Goal: Task Accomplishment & Management: Manage account settings

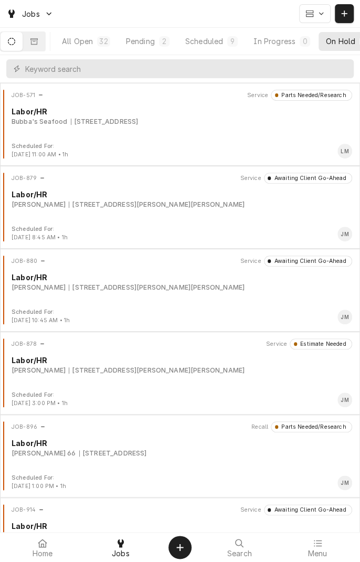
click at [149, 42] on div "Pending" at bounding box center [140, 41] width 29 height 11
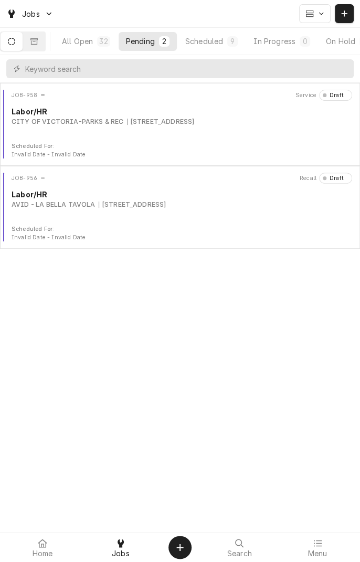
click at [134, 205] on div "[STREET_ADDRESS]" at bounding box center [133, 204] width 68 height 9
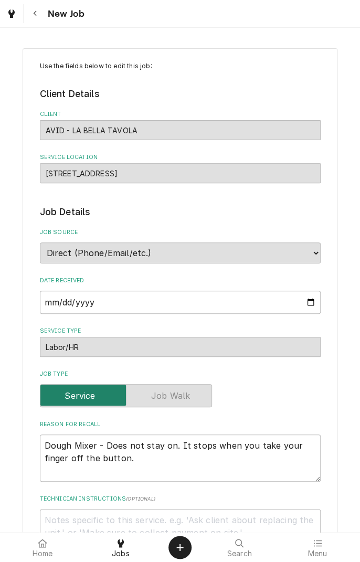
type textarea "x"
click at [35, 14] on icon "Navigate back" at bounding box center [35, 13] width 5 height 7
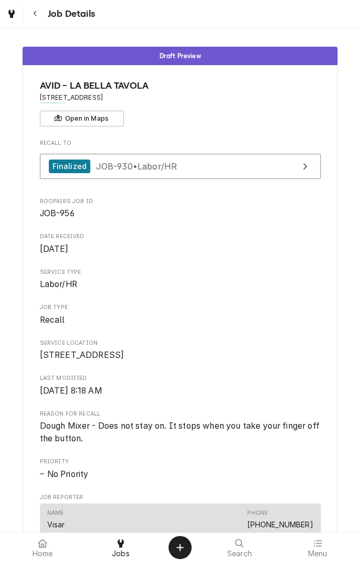
click at [36, 17] on icon "Navigate back" at bounding box center [35, 13] width 5 height 7
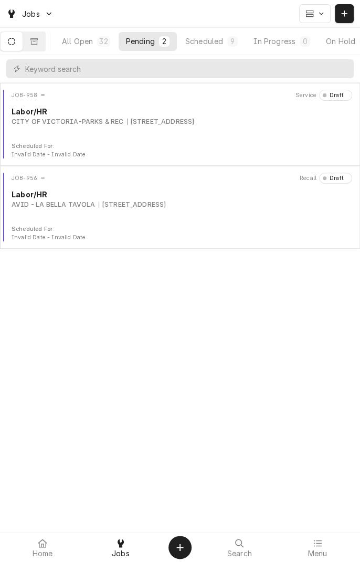
click at [88, 133] on div "JOB-958 Service Draft Labor/HR CITY OF VICTORIA-PARKS & REC 2905 E North St, Vi…" at bounding box center [180, 116] width 352 height 52
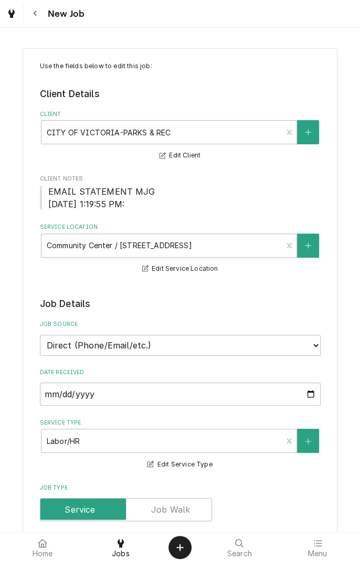
type textarea "x"
click at [43, 19] on button "Navigate back" at bounding box center [35, 13] width 19 height 19
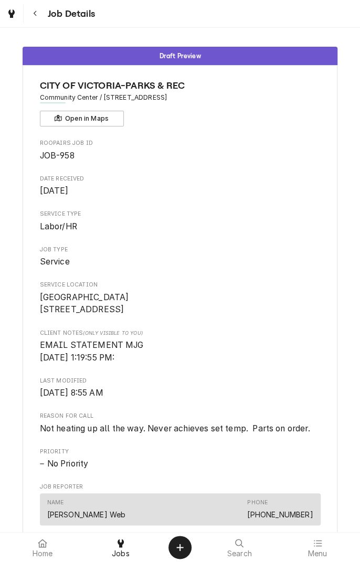
click at [41, 18] on button "Navigate back" at bounding box center [35, 13] width 19 height 19
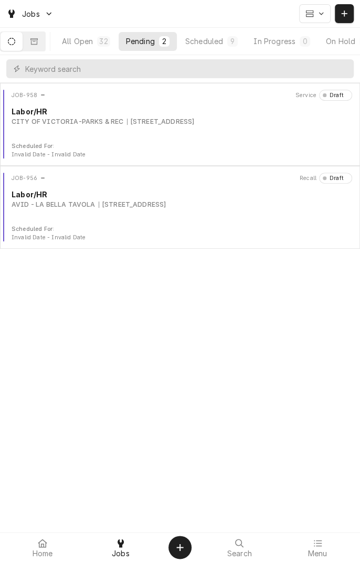
click at [214, 42] on div "Scheduled" at bounding box center [204, 41] width 38 height 11
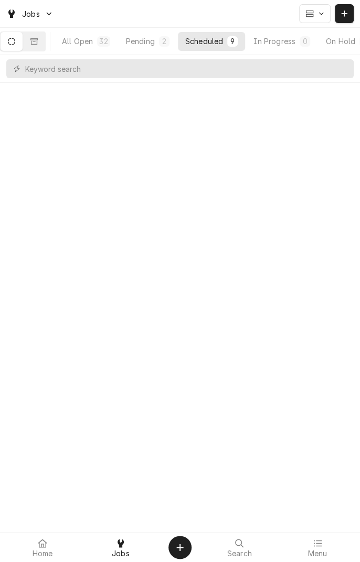
click at [212, 41] on div "Scheduled" at bounding box center [204, 41] width 38 height 11
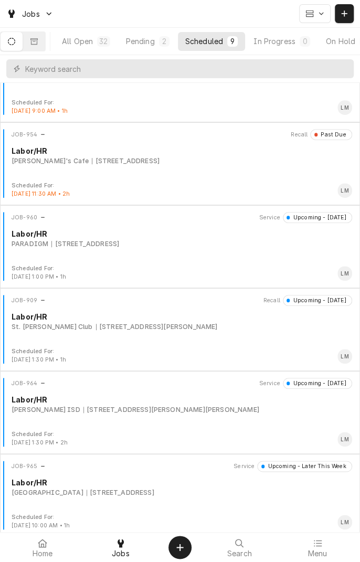
scroll to position [297, 0]
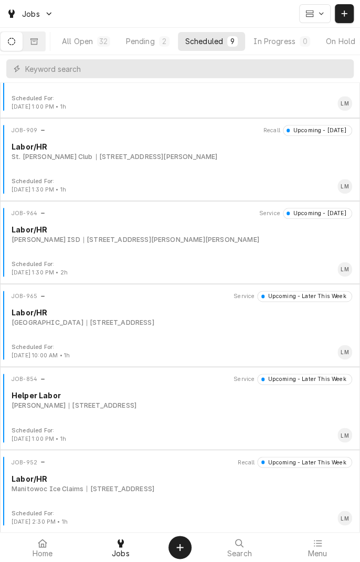
click at [137, 323] on div "[STREET_ADDRESS]" at bounding box center [121, 322] width 68 height 9
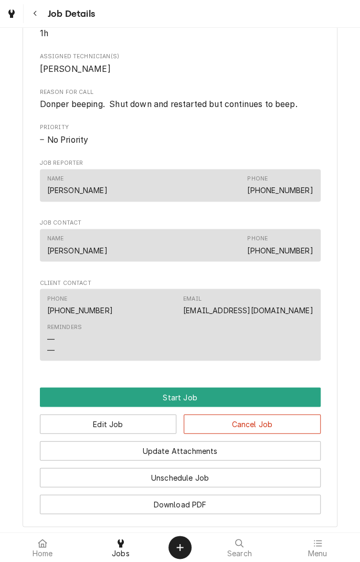
scroll to position [407, 0]
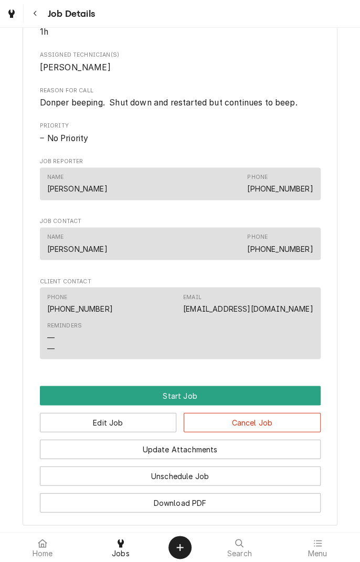
click at [359, 278] on div "Upcoming [GEOGRAPHIC_DATA] [STREET_ADDRESS] Open in Maps Roopairs Job ID JOB-96…" at bounding box center [180, 83] width 360 height 903
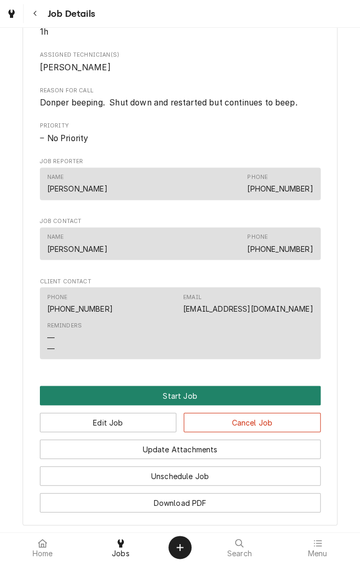
click at [185, 405] on button "Start Job" at bounding box center [180, 395] width 281 height 19
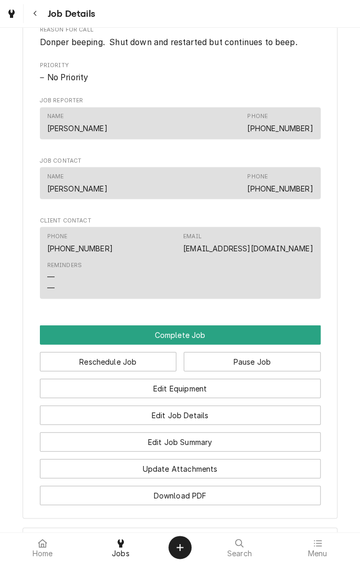
scroll to position [508, 0]
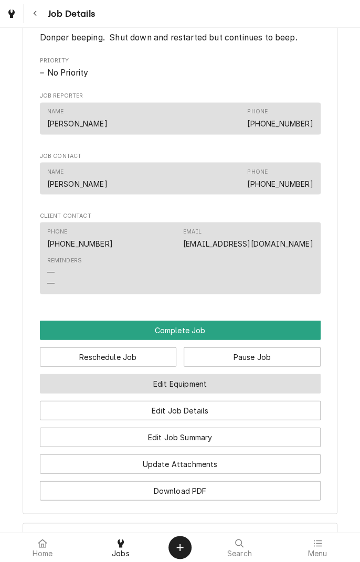
click at [198, 393] on button "Edit Equipment" at bounding box center [180, 383] width 281 height 19
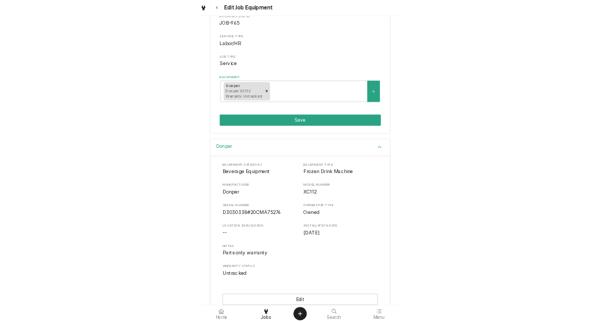
scroll to position [126, 0]
